Goal: Check status: Check status

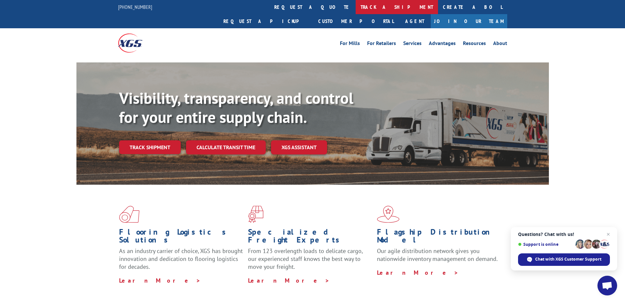
click at [356, 10] on link "track a shipment" at bounding box center [397, 7] width 82 height 14
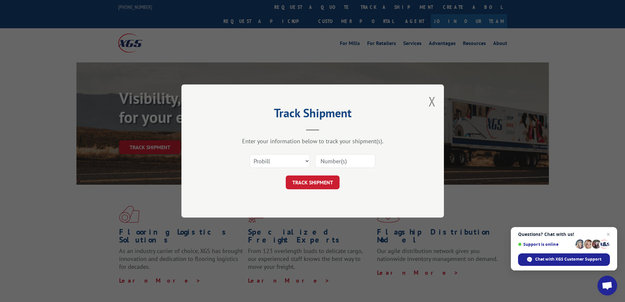
click at [341, 161] on input at bounding box center [345, 161] width 60 height 14
paste input "911480"
type input "911480"
click at [322, 185] on button "TRACK SHIPMENT" at bounding box center [313, 182] width 54 height 14
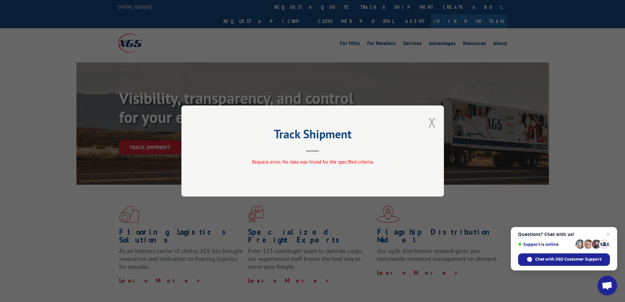
click at [432, 122] on button "Close modal" at bounding box center [432, 122] width 7 height 17
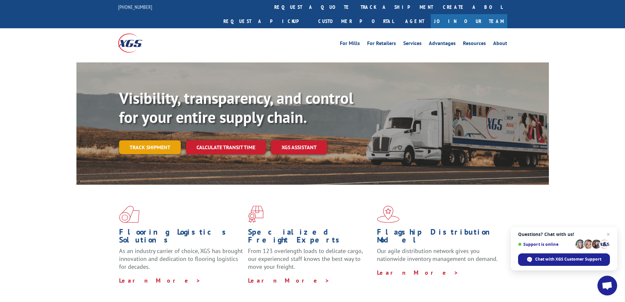
click at [153, 140] on link "Track shipment" at bounding box center [150, 147] width 62 height 14
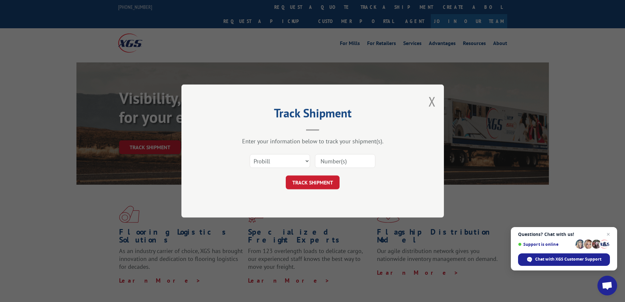
click at [339, 159] on input at bounding box center [345, 161] width 60 height 14
drag, startPoint x: 301, startPoint y: 161, endPoint x: 287, endPoint y: 166, distance: 15.1
click at [301, 161] on select "Select category... Probill BOL PO" at bounding box center [280, 161] width 60 height 14
select select "bol"
click at [250, 154] on select "Select category... Probill BOL PO" at bounding box center [280, 161] width 60 height 14
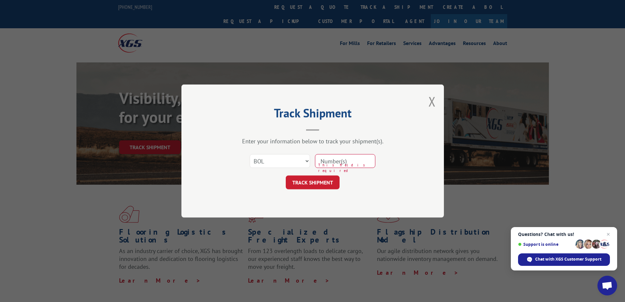
click at [320, 161] on input at bounding box center [345, 161] width 60 height 14
paste input "911480"
type input "911480"
click at [326, 185] on button "TRACK SHIPMENT" at bounding box center [313, 182] width 54 height 14
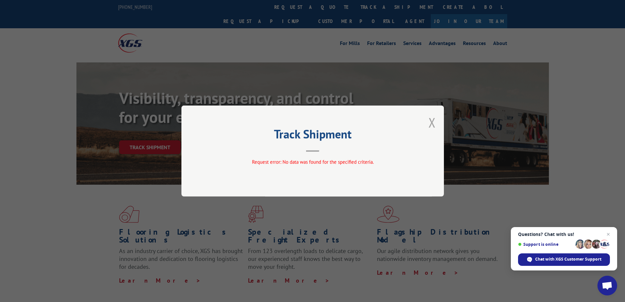
click at [429, 121] on button "Close modal" at bounding box center [432, 122] width 7 height 17
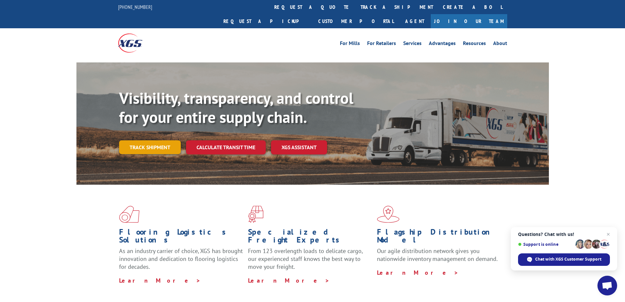
click at [154, 140] on link "Track shipment" at bounding box center [150, 147] width 62 height 14
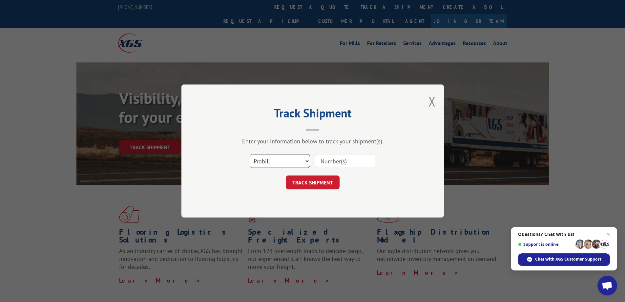
click at [296, 162] on select "Select category... Probill BOL PO" at bounding box center [280, 161] width 60 height 14
select select "bol"
click at [250, 154] on select "Select category... Probill BOL PO" at bounding box center [280, 161] width 60 height 14
click at [336, 161] on input at bounding box center [345, 161] width 60 height 14
paste input "911480"
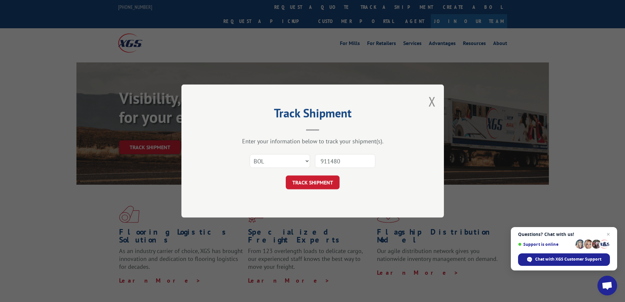
click at [323, 161] on input "911480" at bounding box center [345, 161] width 60 height 14
click at [322, 161] on input "911480" at bounding box center [345, 161] width 60 height 14
type input "0911480"
click button "TRACK SHIPMENT" at bounding box center [313, 182] width 54 height 14
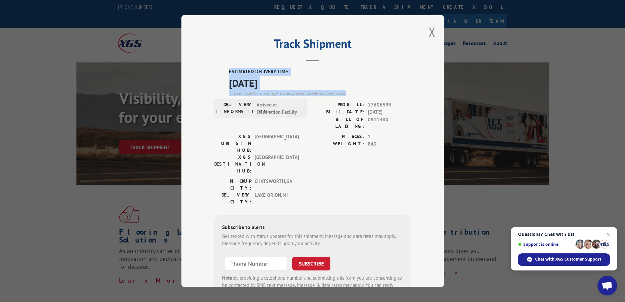
drag, startPoint x: 227, startPoint y: 69, endPoint x: 353, endPoint y: 95, distance: 128.9
click at [353, 95] on div "ESTIMATED DELIVERY TIME: 09/11/2025 The estimated time is using the time zone f…" at bounding box center [320, 82] width 182 height 28
click at [294, 191] on span "LAKE ORION , MI" at bounding box center [277, 198] width 44 height 14
click at [429, 31] on button "Close modal" at bounding box center [432, 31] width 7 height 17
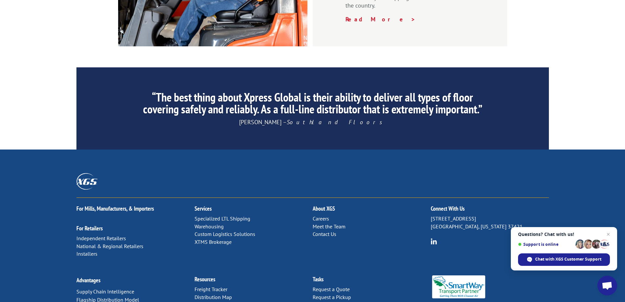
scroll to position [997, 0]
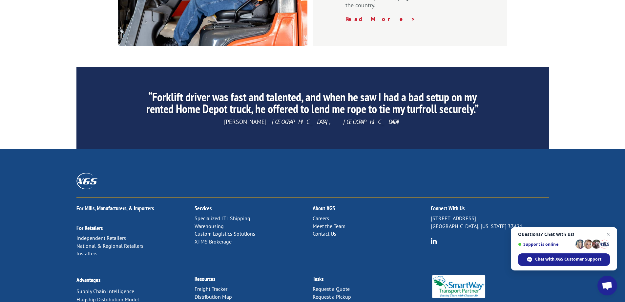
click at [227, 293] on link "Distribution Map" at bounding box center [213, 296] width 37 height 7
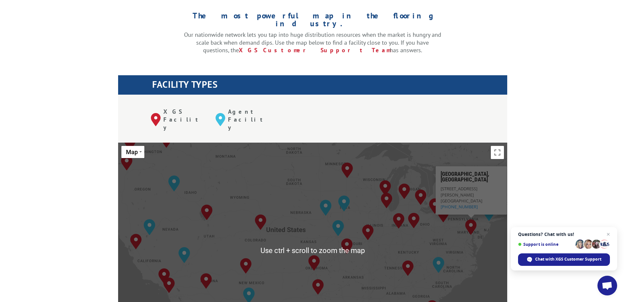
scroll to position [186, 0]
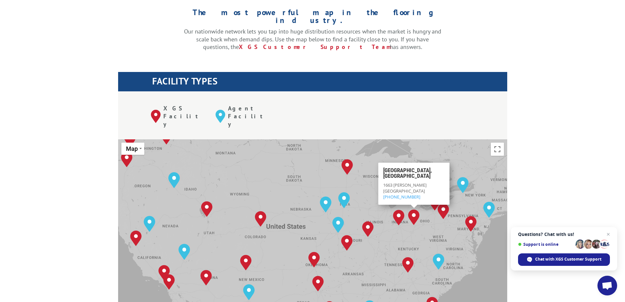
click at [412, 209] on img "Dayton, OH" at bounding box center [413, 217] width 11 height 16
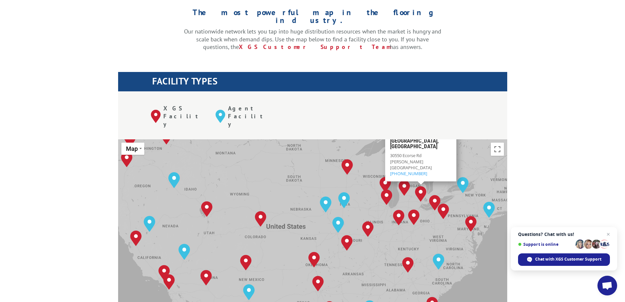
click at [421, 186] on img "Detroit, MI" at bounding box center [420, 194] width 11 height 16
click at [424, 186] on img "Detroit, MI" at bounding box center [420, 194] width 11 height 16
click at [429, 138] on h3 "[GEOGRAPHIC_DATA], [GEOGRAPHIC_DATA]" at bounding box center [420, 145] width 61 height 14
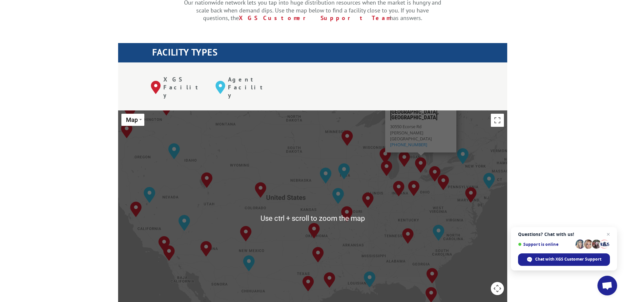
scroll to position [219, 0]
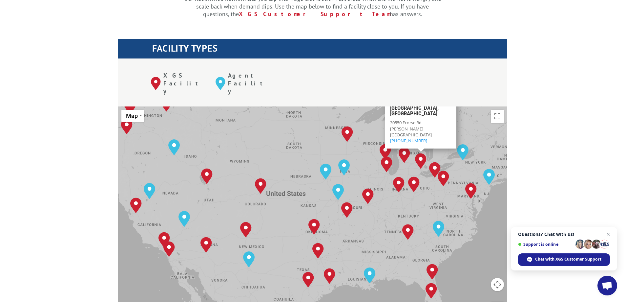
click at [421, 153] on img "Detroit, MI" at bounding box center [420, 161] width 11 height 16
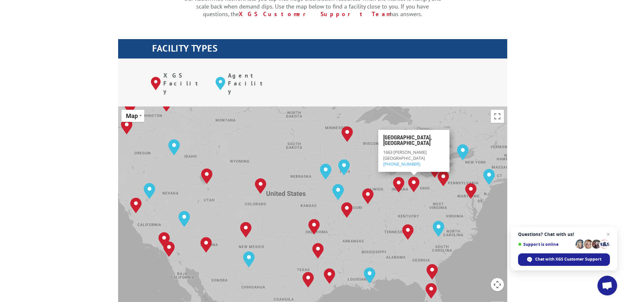
click at [447, 106] on div "[GEOGRAPHIC_DATA], [GEOGRAPHIC_DATA] [GEOGRAPHIC_DATA], [GEOGRAPHIC_DATA] [GEOG…" at bounding box center [312, 214] width 389 height 216
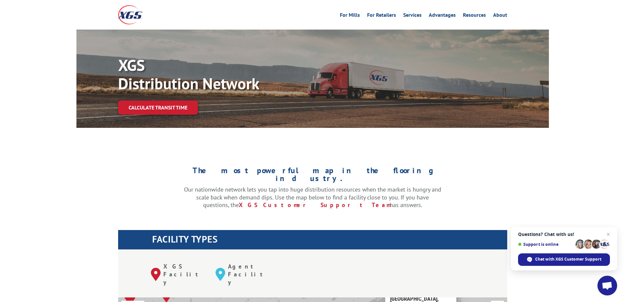
scroll to position [0, 0]
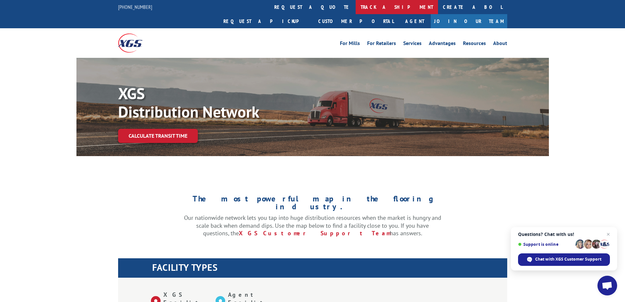
click at [356, 8] on link "track a shipment" at bounding box center [397, 7] width 82 height 14
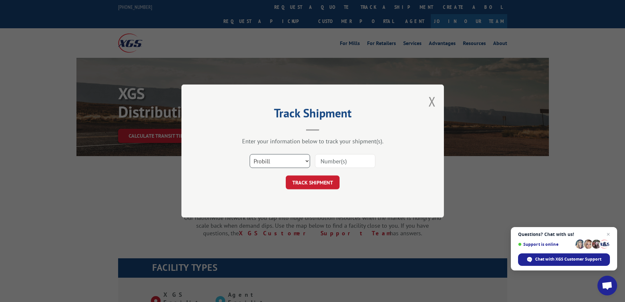
click at [283, 159] on select "Select category... Probill BOL PO" at bounding box center [280, 161] width 60 height 14
select select "bol"
click at [250, 154] on select "Select category... Probill BOL PO" at bounding box center [280, 161] width 60 height 14
click at [334, 160] on input at bounding box center [345, 161] width 60 height 14
paste input "911480"
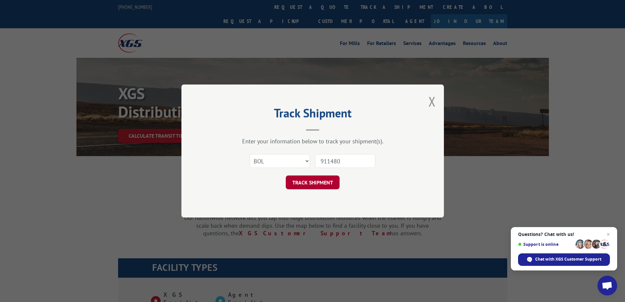
type input "911480"
click at [312, 182] on button "TRACK SHIPMENT" at bounding box center [313, 182] width 54 height 14
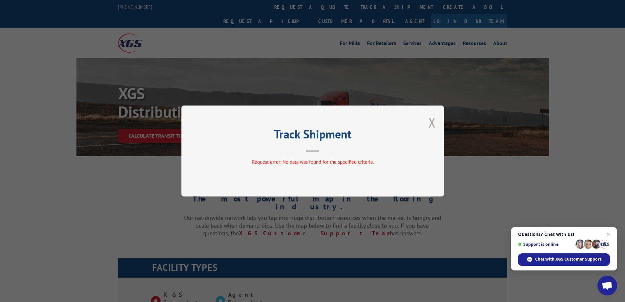
click at [430, 123] on button "Close modal" at bounding box center [432, 122] width 7 height 17
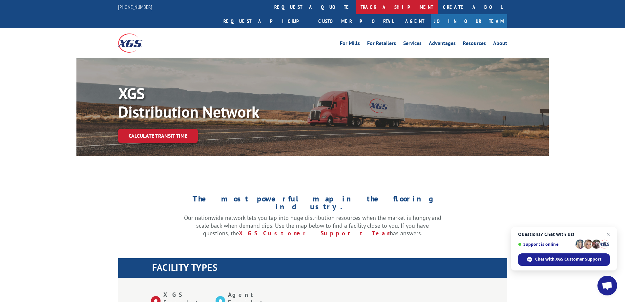
click at [356, 4] on link "track a shipment" at bounding box center [397, 7] width 82 height 14
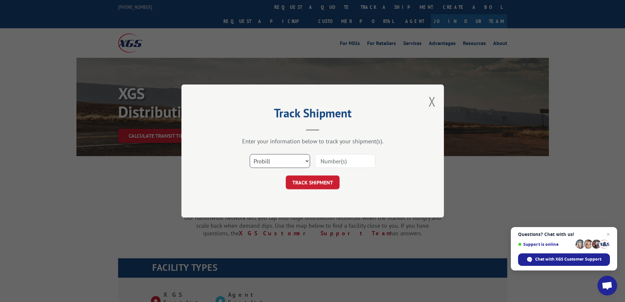
click at [271, 164] on select "Select category... Probill BOL PO" at bounding box center [280, 161] width 60 height 14
select select "bol"
click at [250, 154] on select "Select category... Probill BOL PO" at bounding box center [280, 161] width 60 height 14
click at [327, 158] on input at bounding box center [345, 161] width 60 height 14
paste input "911480"
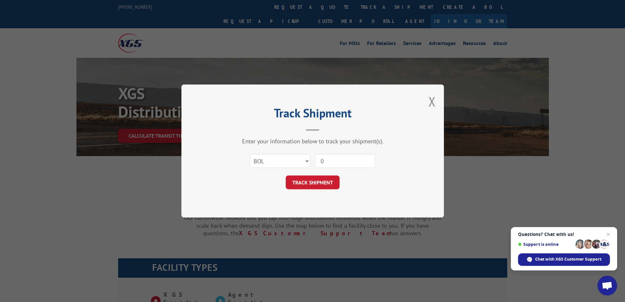
type input "0911480"
click button "TRACK SHIPMENT" at bounding box center [313, 182] width 54 height 14
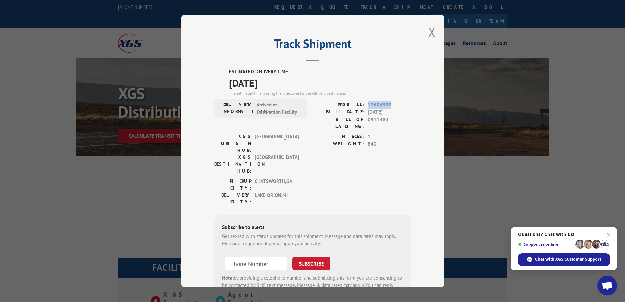
drag, startPoint x: 388, startPoint y: 105, endPoint x: 363, endPoint y: 104, distance: 24.3
click at [363, 104] on div "PROBILL: 17606595" at bounding box center [362, 105] width 98 height 8
